Goal: Task Accomplishment & Management: Complete application form

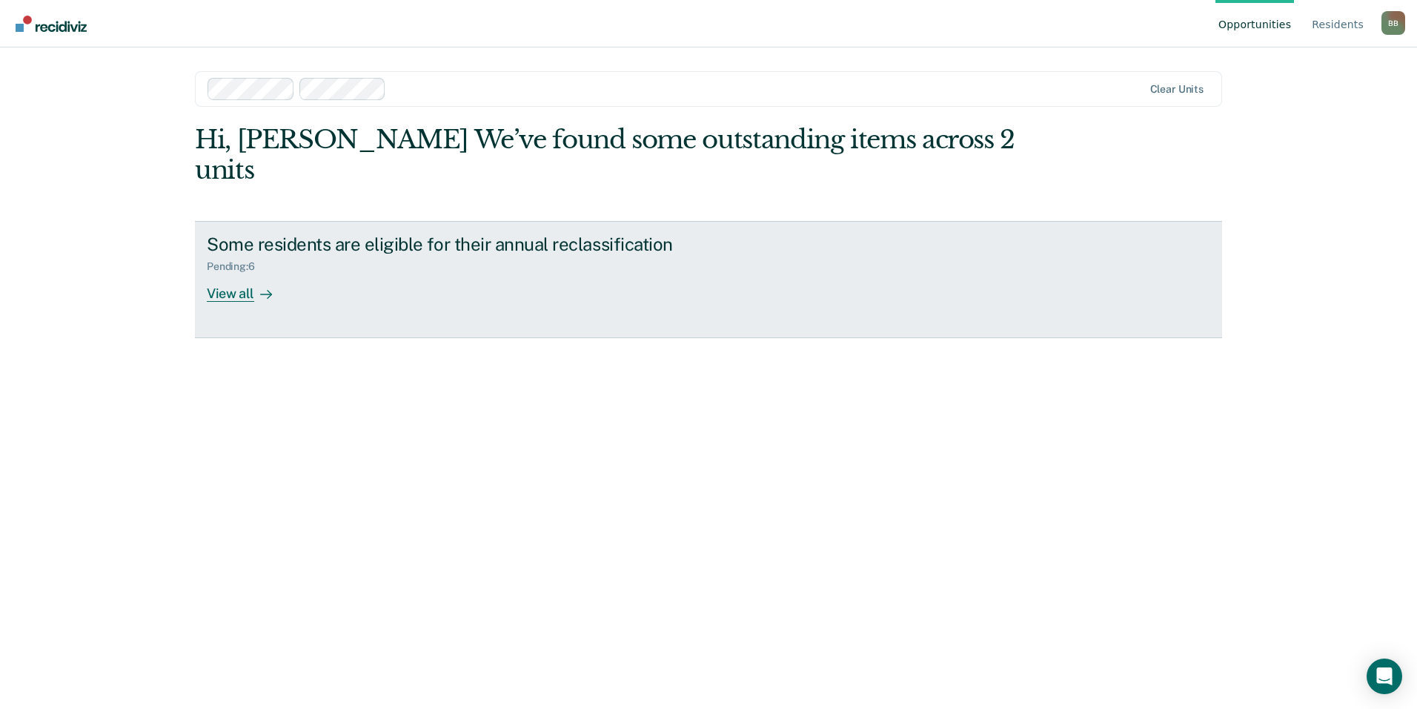
click at [239, 273] on div "View all" at bounding box center [248, 287] width 83 height 29
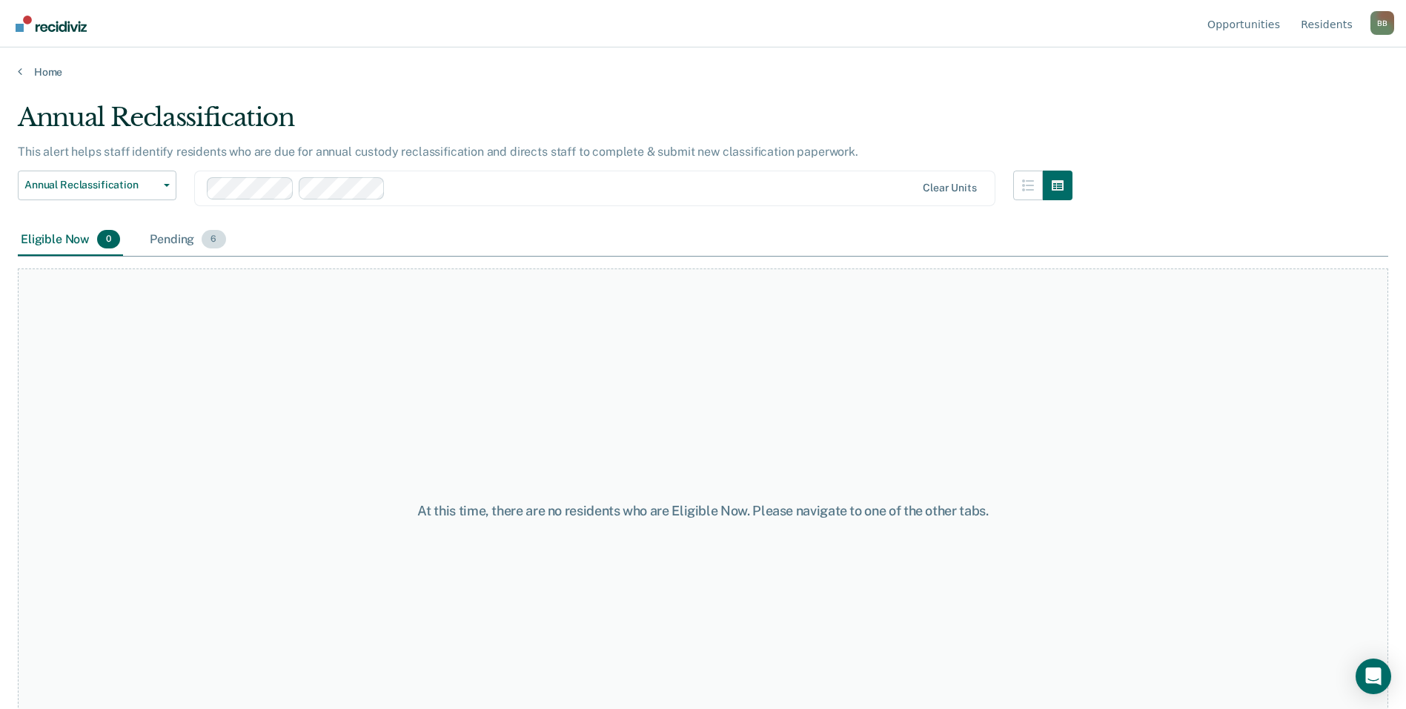
click at [173, 239] on div "Pending 6" at bounding box center [188, 240] width 82 height 33
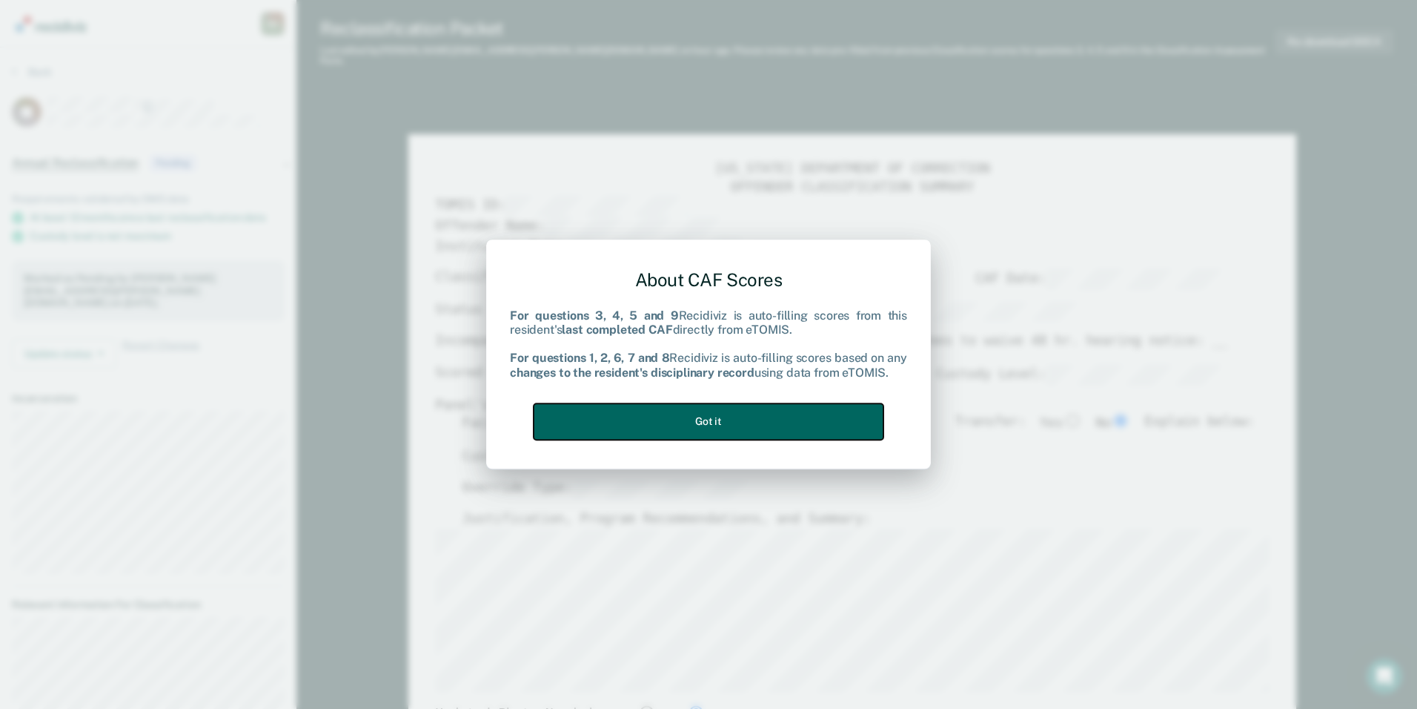
click at [733, 426] on button "Got it" at bounding box center [709, 421] width 350 height 36
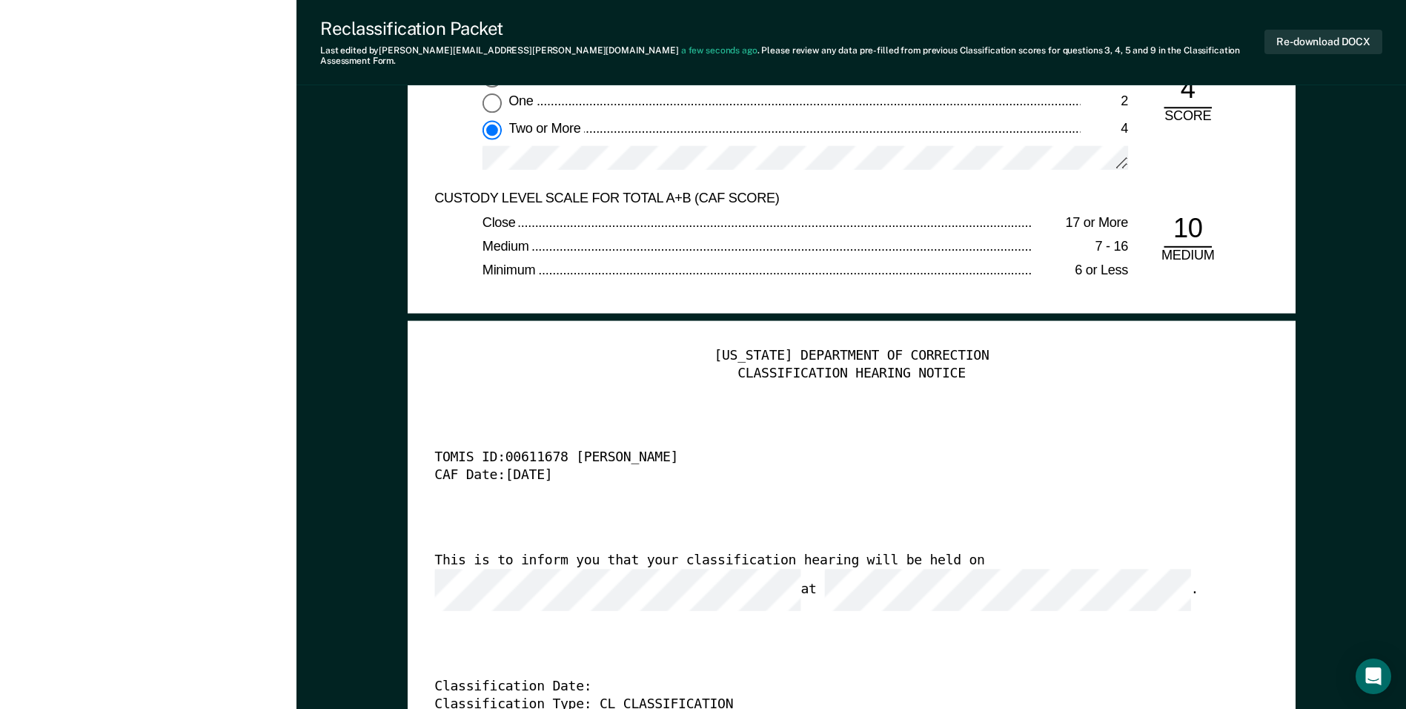
scroll to position [3410, 0]
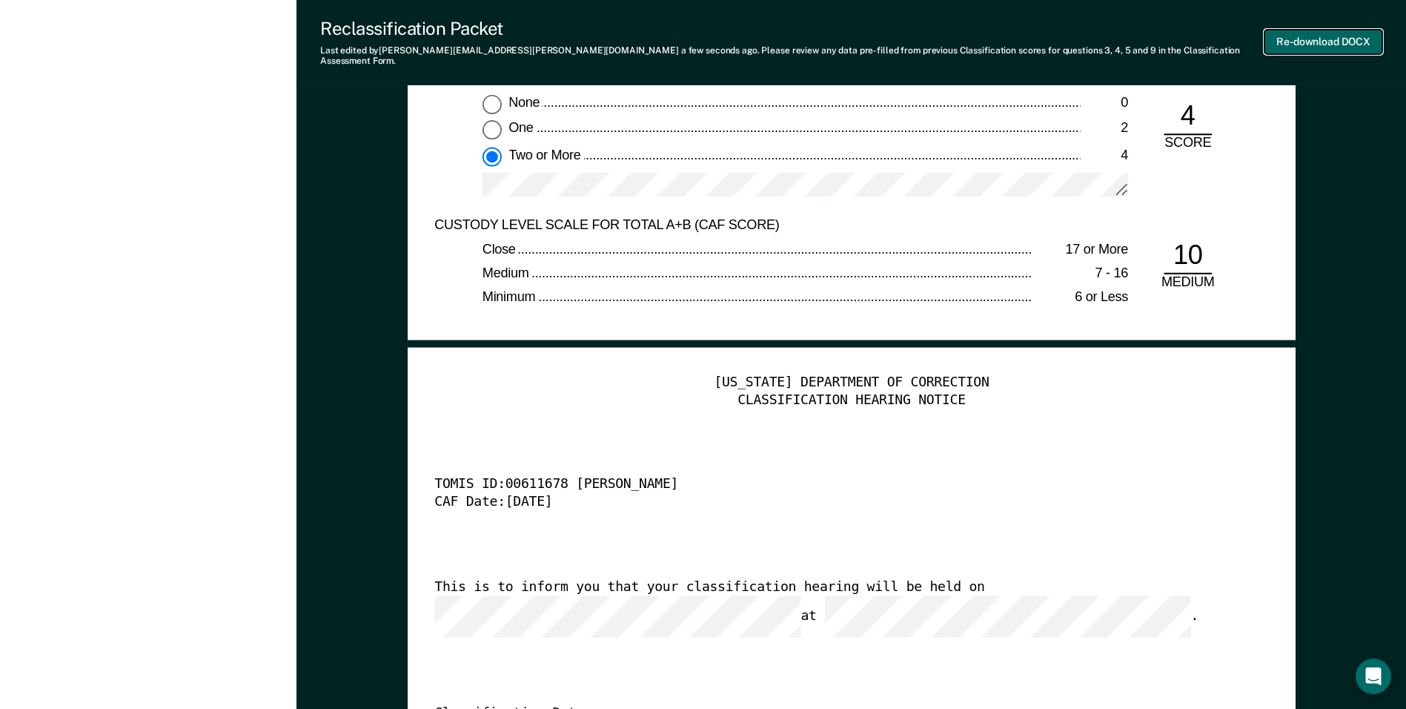
click at [1299, 39] on button "Re-download DOCX" at bounding box center [1324, 42] width 118 height 24
type textarea "x"
click at [1208, 429] on div "[US_STATE] DEPARTMENT OF CORRECTION CLASSIFICATION HEARING NOTICE TOMIS ID: 006…" at bounding box center [851, 599] width 834 height 451
